Goal: Information Seeking & Learning: Check status

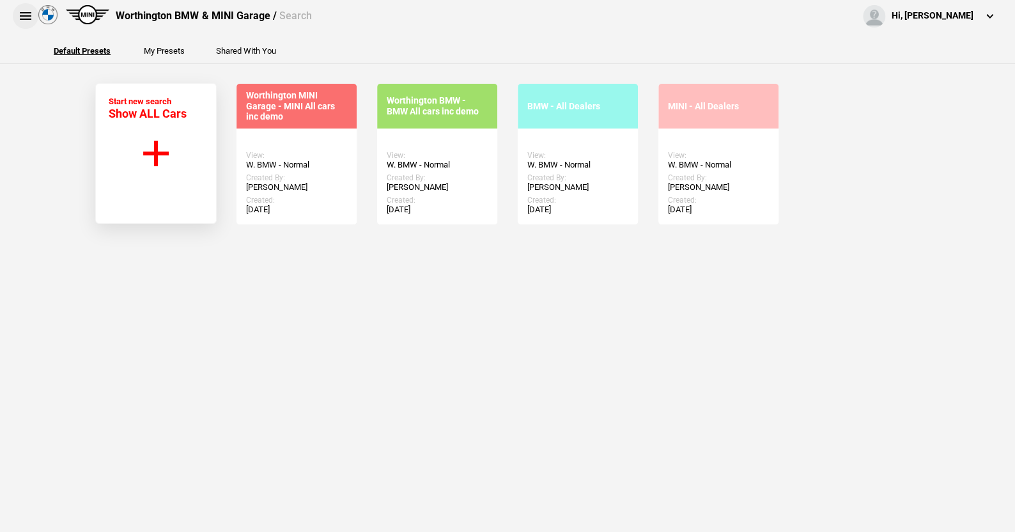
click at [22, 10] on button at bounding box center [26, 16] width 26 height 26
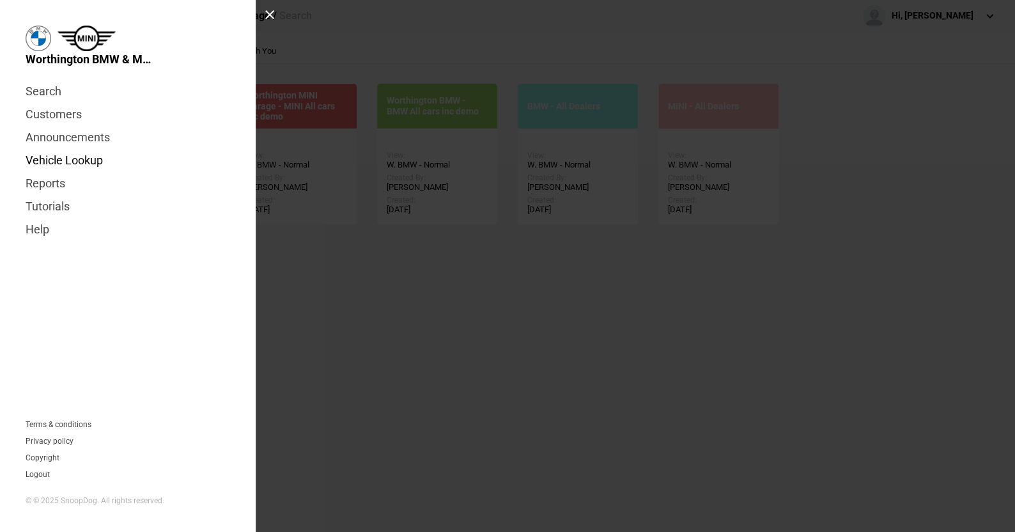
click at [76, 157] on link "Vehicle Lookup" at bounding box center [128, 160] width 205 height 23
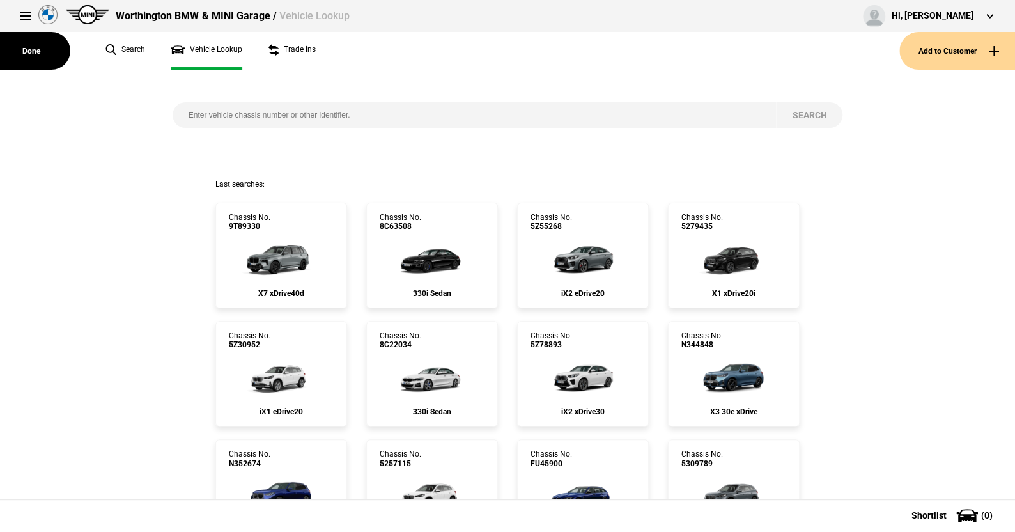
click at [246, 115] on input "search" at bounding box center [475, 115] width 604 height 26
type input "v709760"
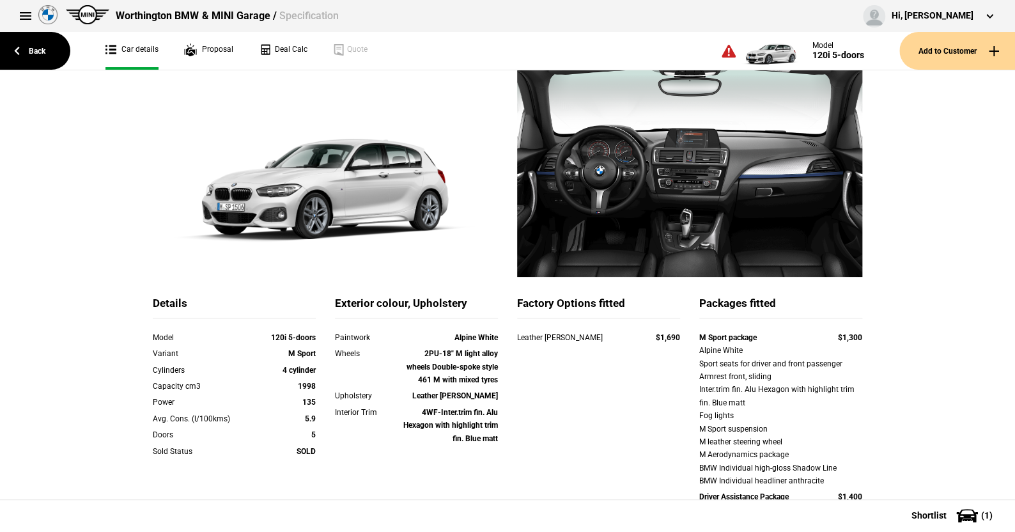
scroll to position [64, 0]
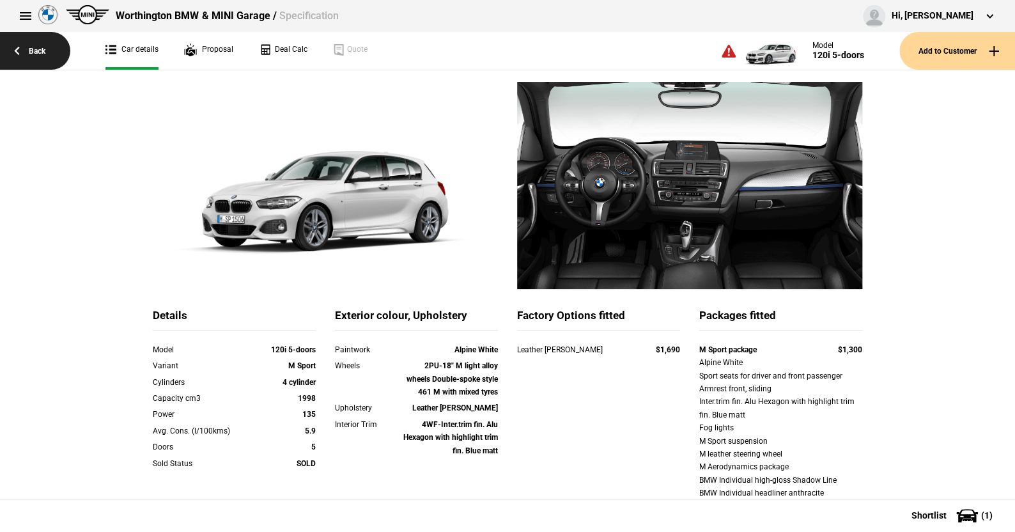
click at [38, 47] on link "Back" at bounding box center [35, 51] width 70 height 38
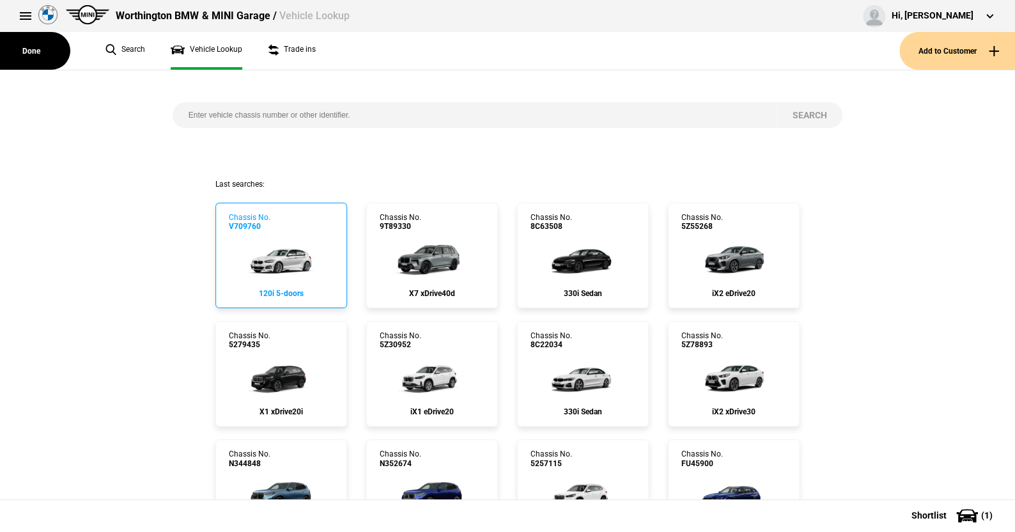
click at [277, 254] on img at bounding box center [280, 256] width 85 height 51
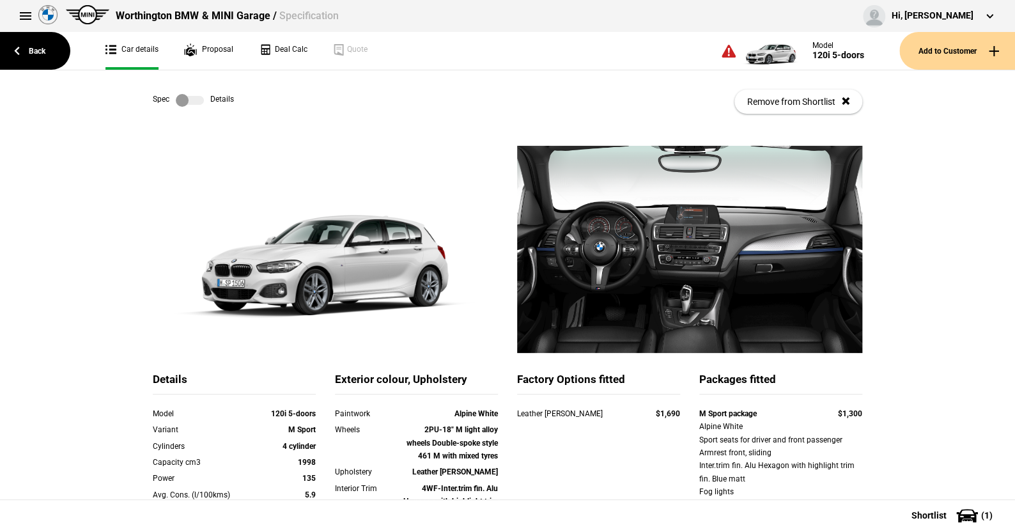
click at [194, 100] on label at bounding box center [190, 100] width 28 height 13
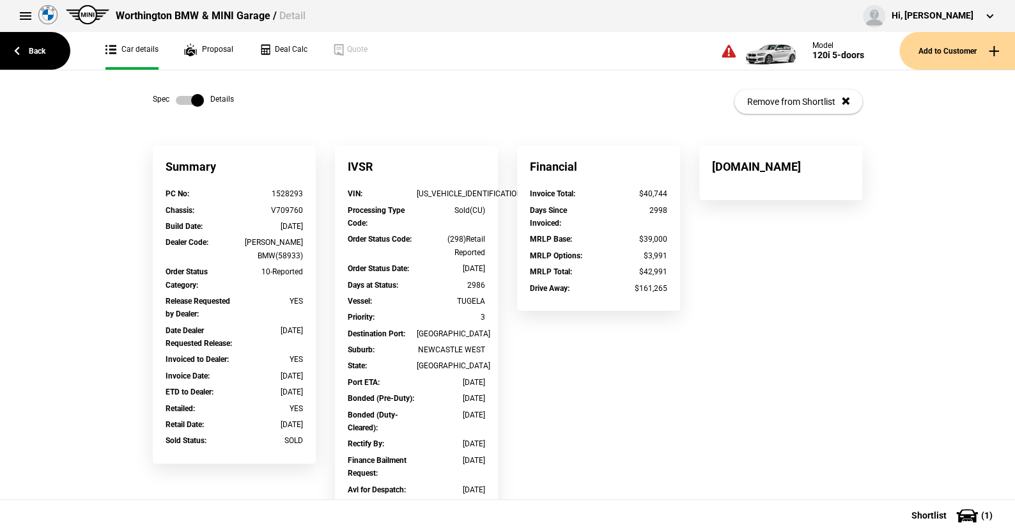
click at [169, 102] on link at bounding box center [189, 100] width 41 height 13
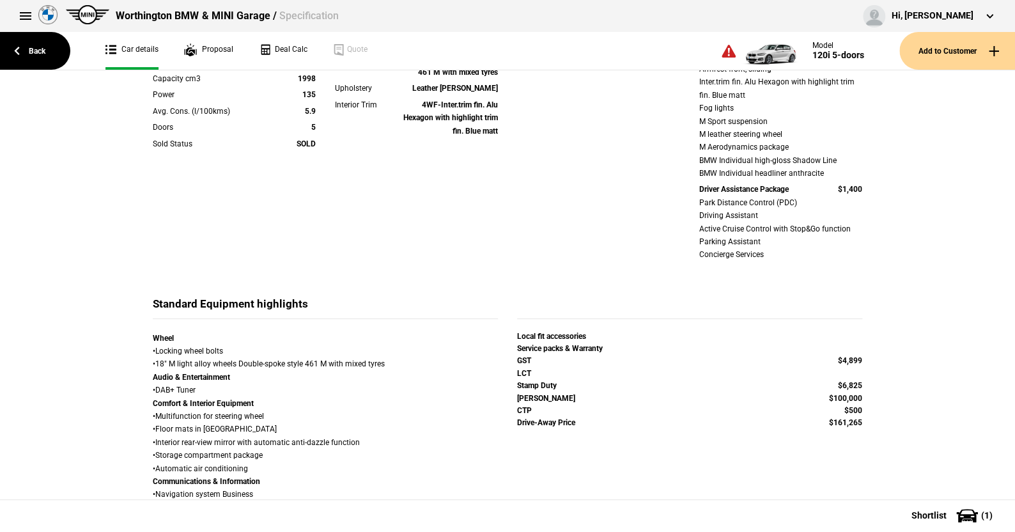
scroll to position [256, 0]
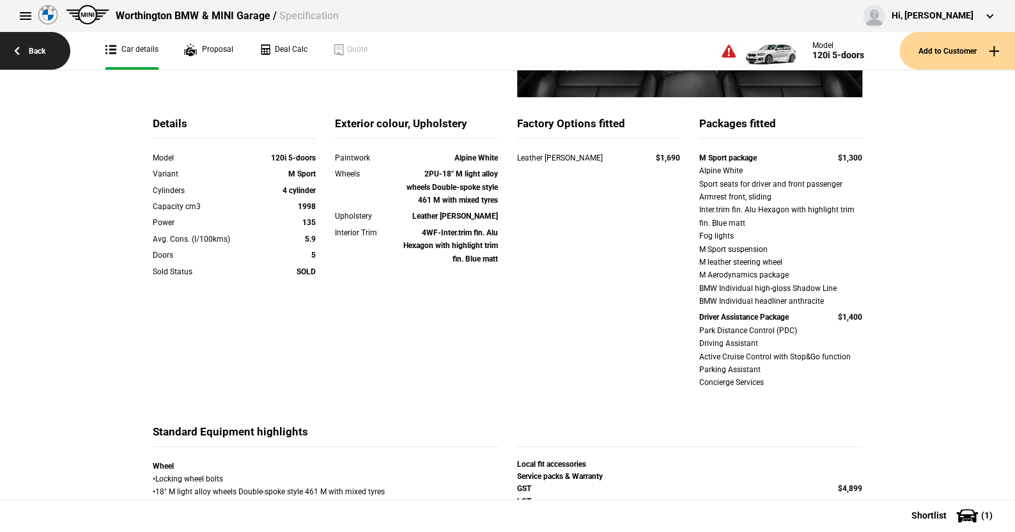
click at [43, 45] on link "Back" at bounding box center [35, 51] width 70 height 38
